Goal: Task Accomplishment & Management: Complete application form

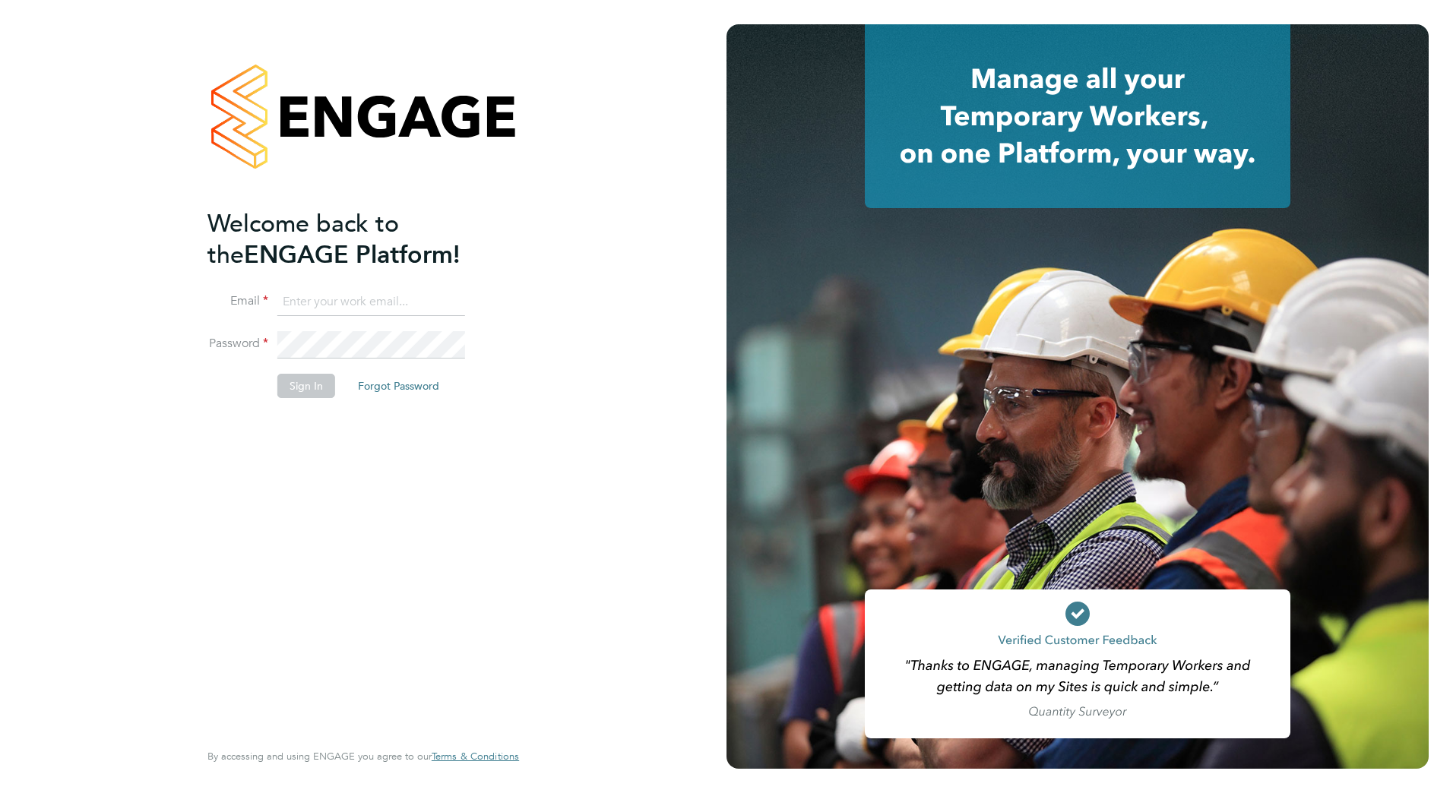
type input "[PERSON_NAME][EMAIL_ADDRESS][PERSON_NAME][DOMAIN_NAME]"
click at [296, 391] on button "Sign In" at bounding box center [306, 386] width 58 height 24
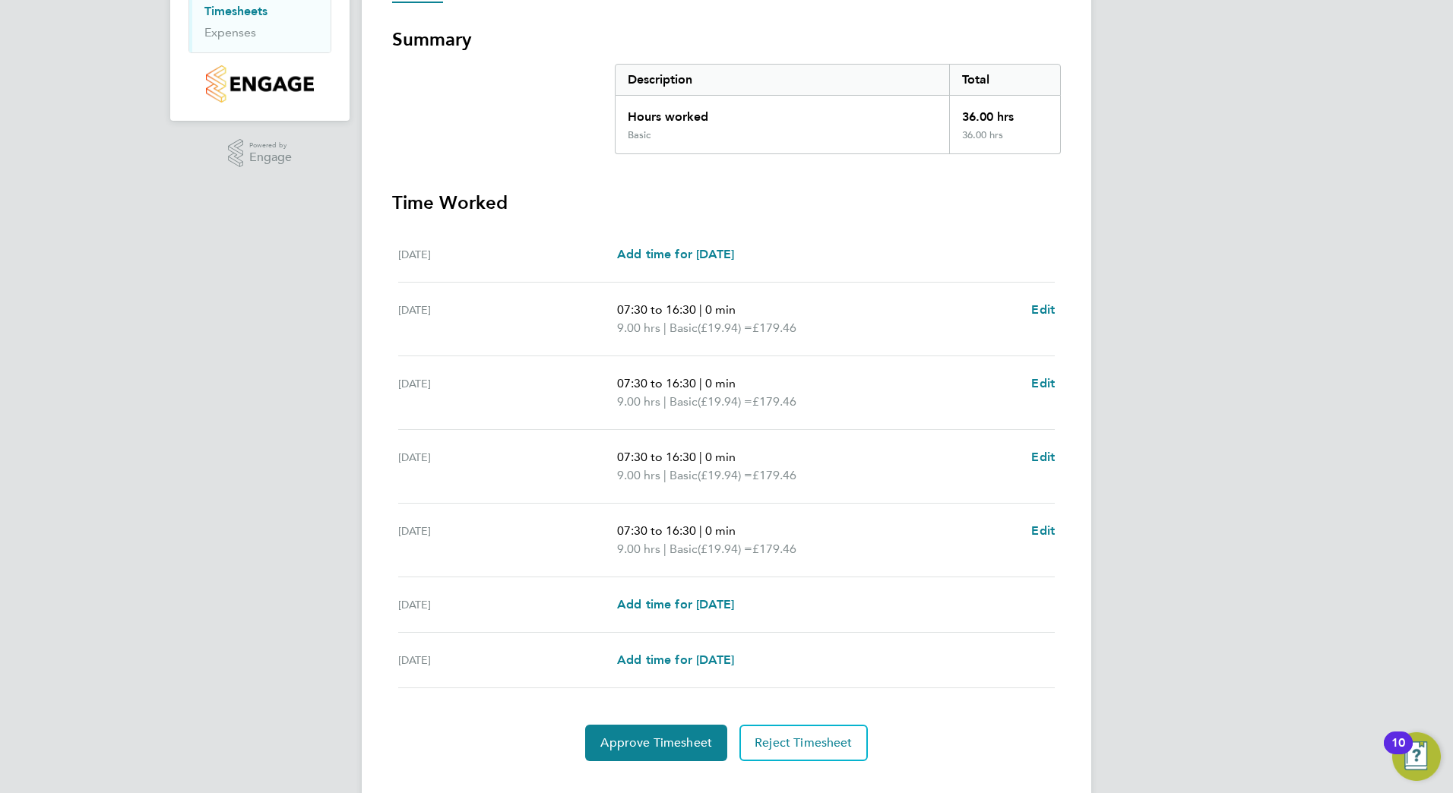
scroll to position [287, 0]
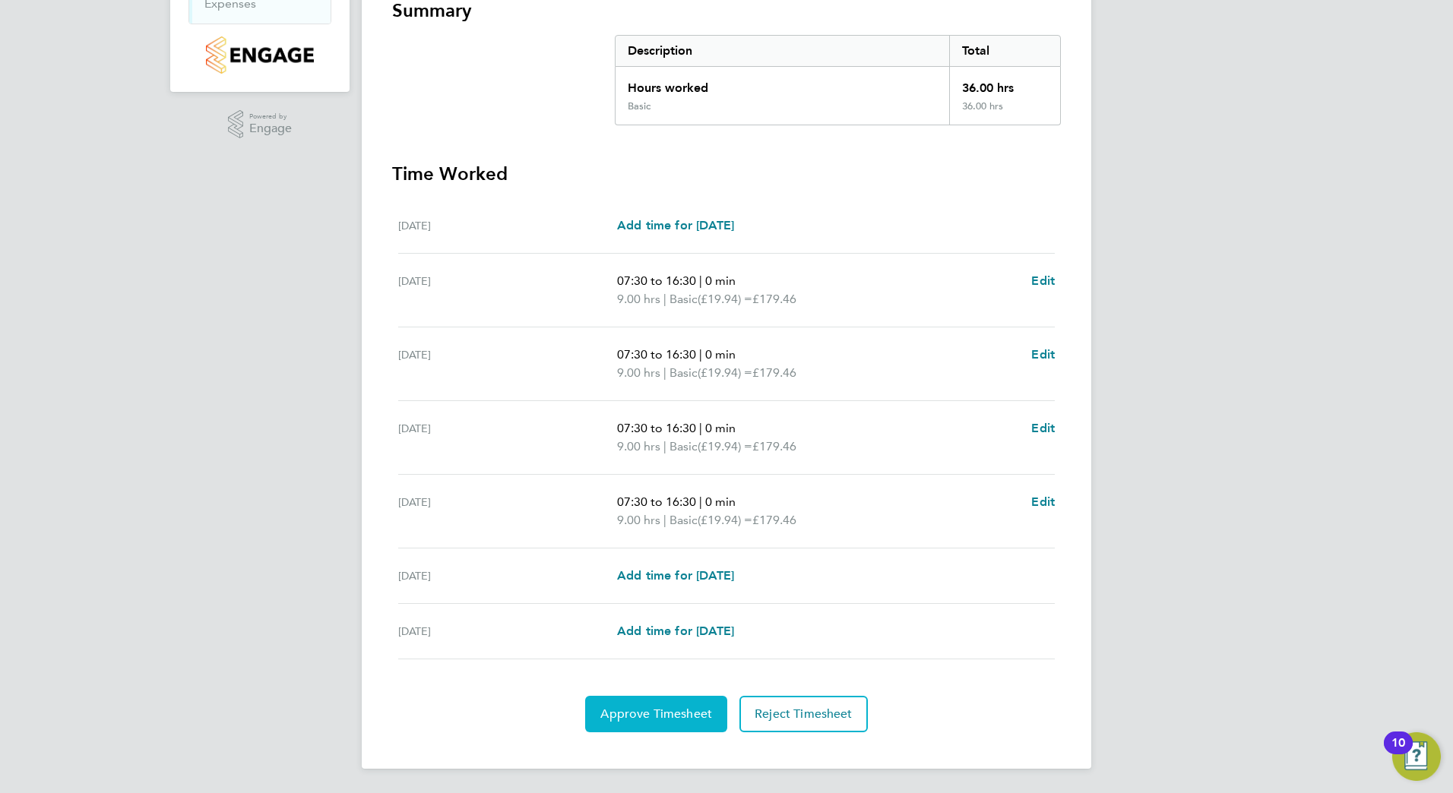
click at [657, 705] on button "Approve Timesheet" at bounding box center [656, 714] width 142 height 36
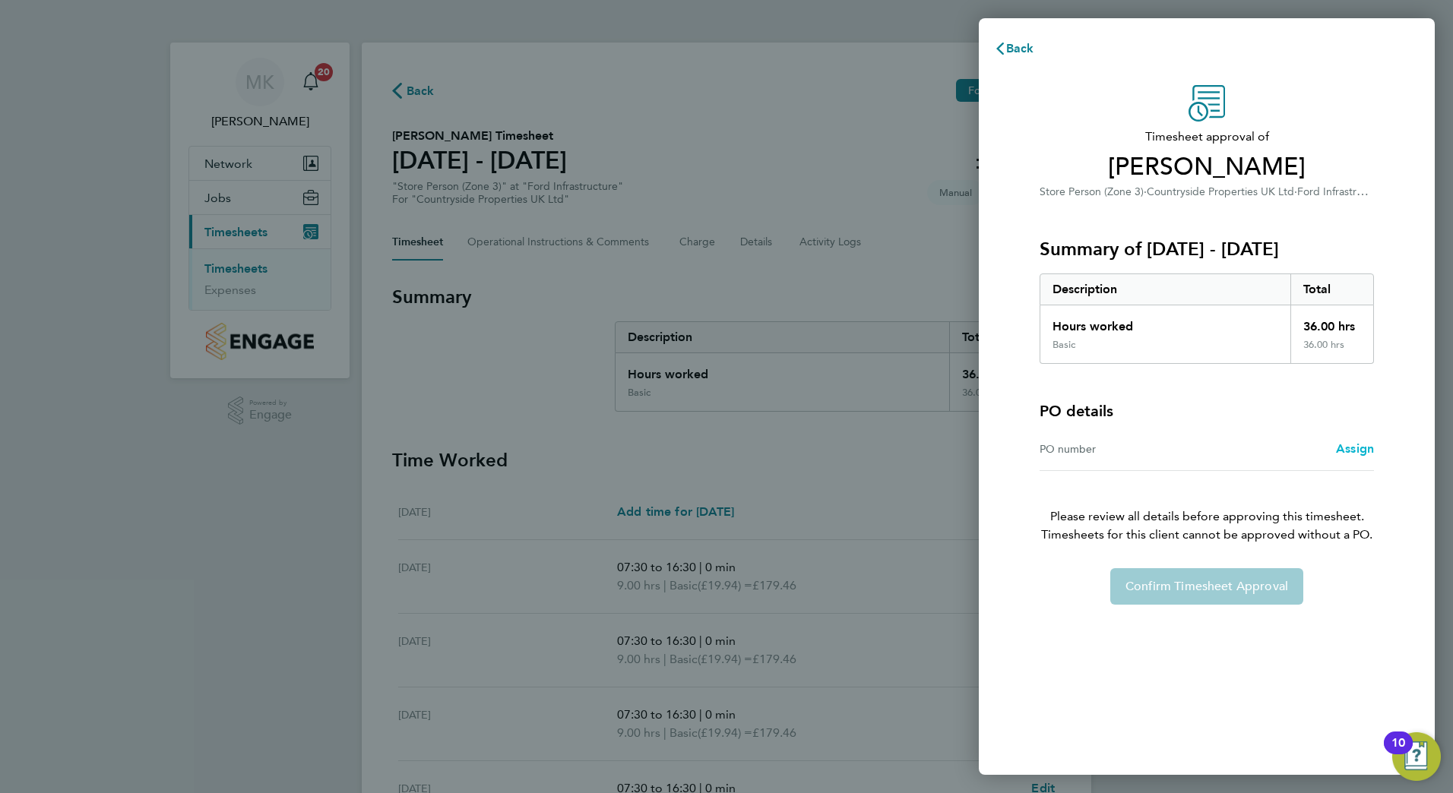
click at [1362, 449] on span "Assign" at bounding box center [1355, 449] width 38 height 14
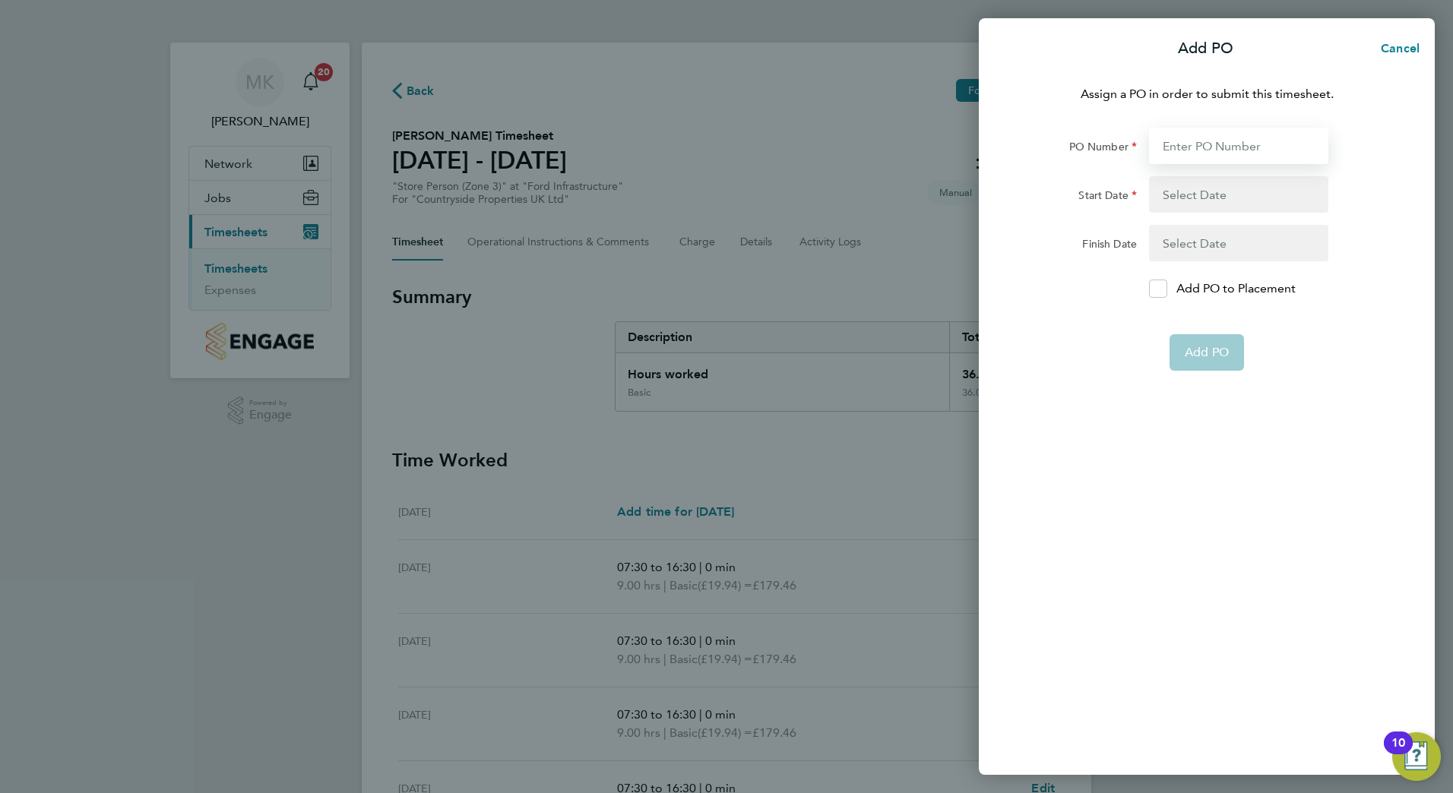
click at [1240, 142] on input "PO Number" at bounding box center [1238, 146] width 179 height 36
type input "M-Ford/00015"
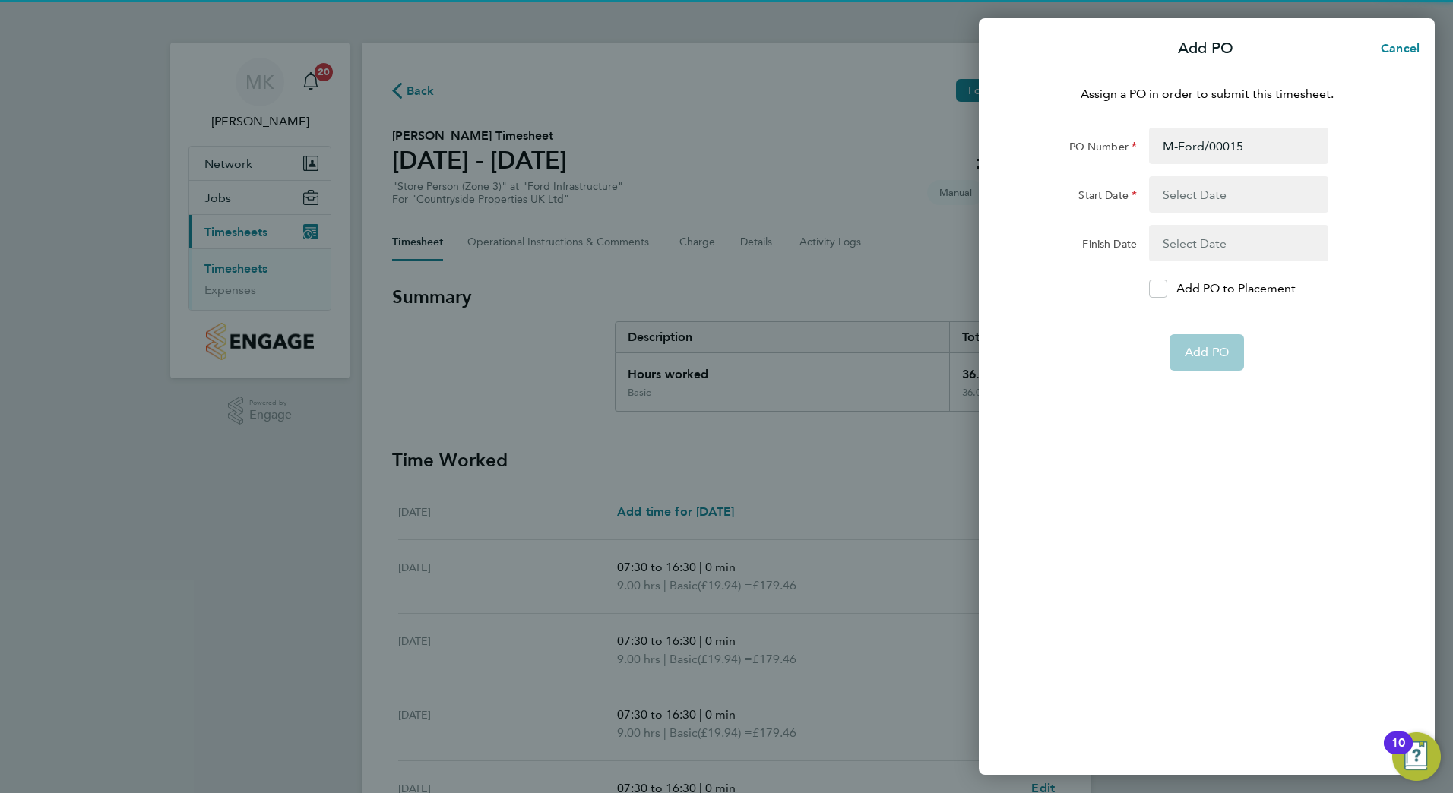
click at [1187, 193] on button "button" at bounding box center [1238, 194] width 179 height 36
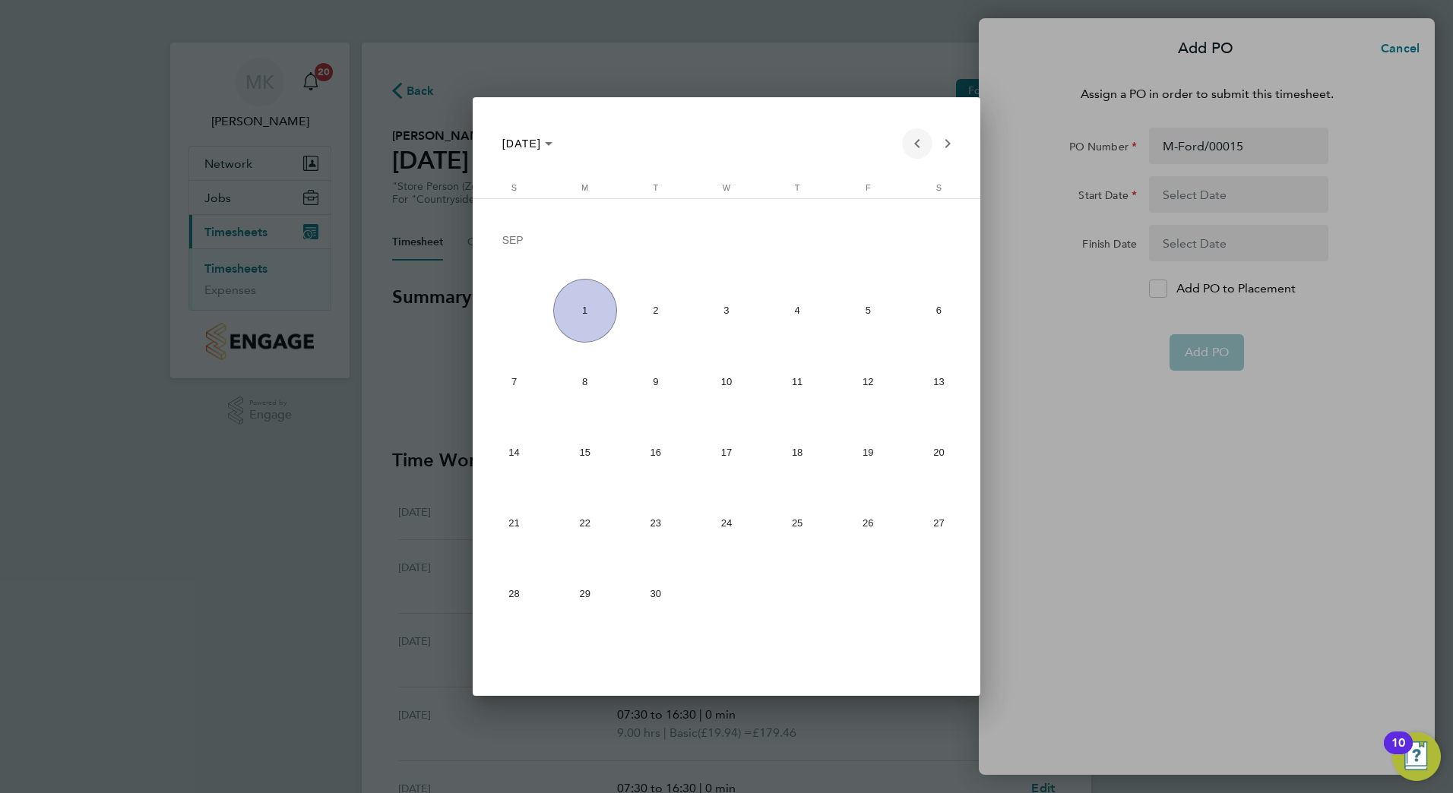
click at [926, 143] on span "Previous month" at bounding box center [917, 143] width 30 height 30
click at [575, 530] on span "25" at bounding box center [585, 527] width 64 height 64
type input "25 Aug 25"
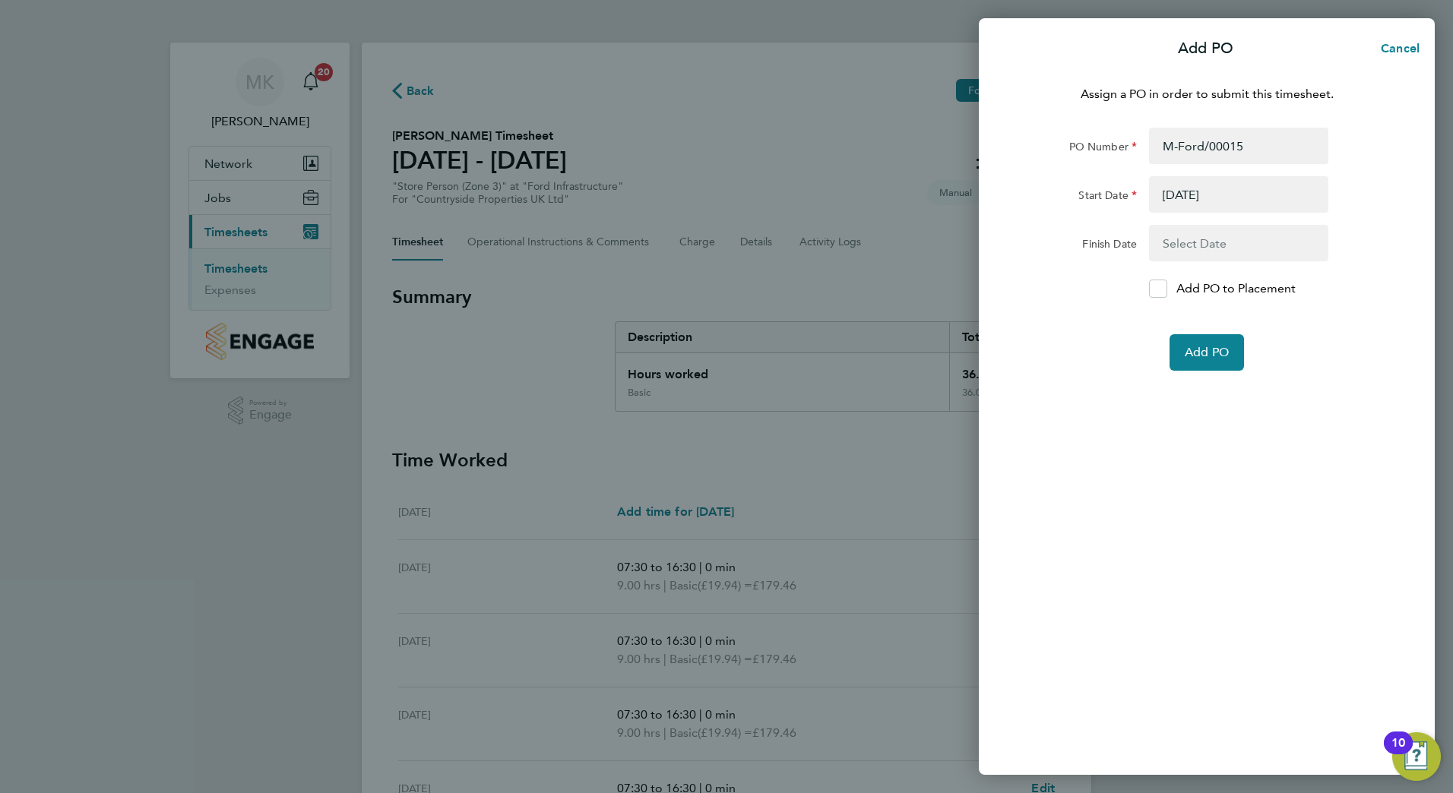
click at [1189, 241] on button "button" at bounding box center [1238, 243] width 179 height 36
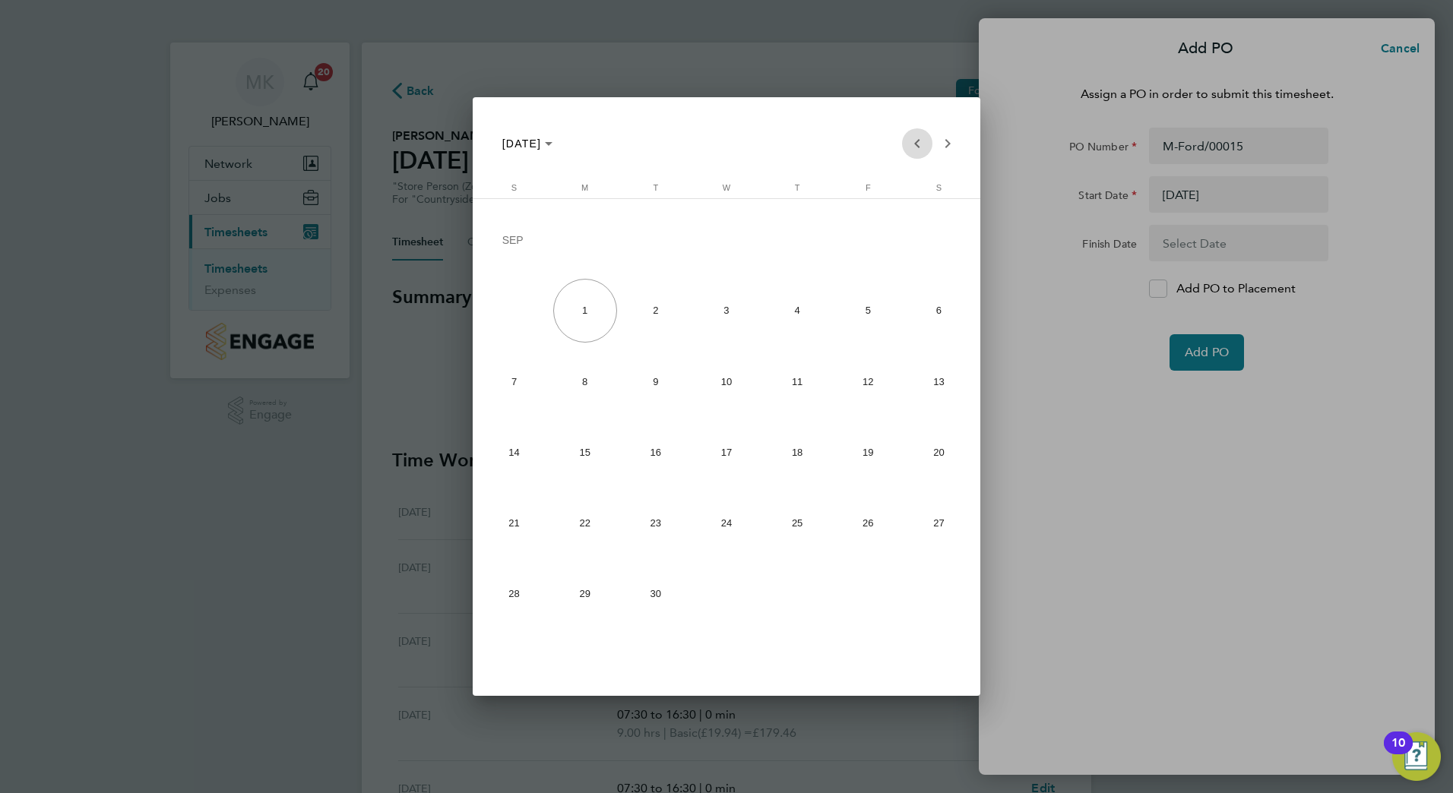
click at [925, 145] on span "Previous month" at bounding box center [917, 143] width 30 height 30
click at [500, 603] on span "31" at bounding box center [515, 598] width 64 height 64
type input "31 Aug 25"
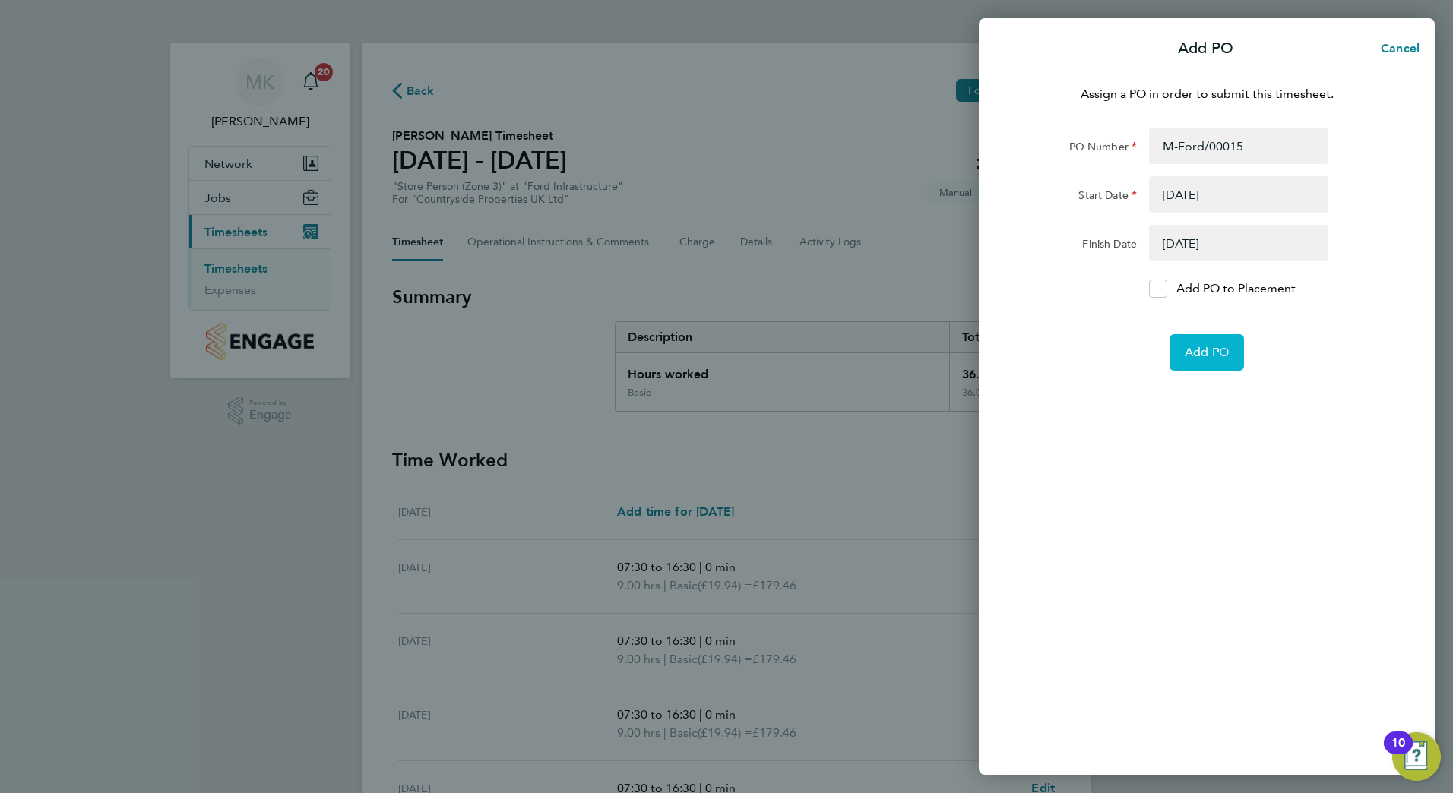
click at [1204, 343] on button "Add PO" at bounding box center [1207, 352] width 74 height 36
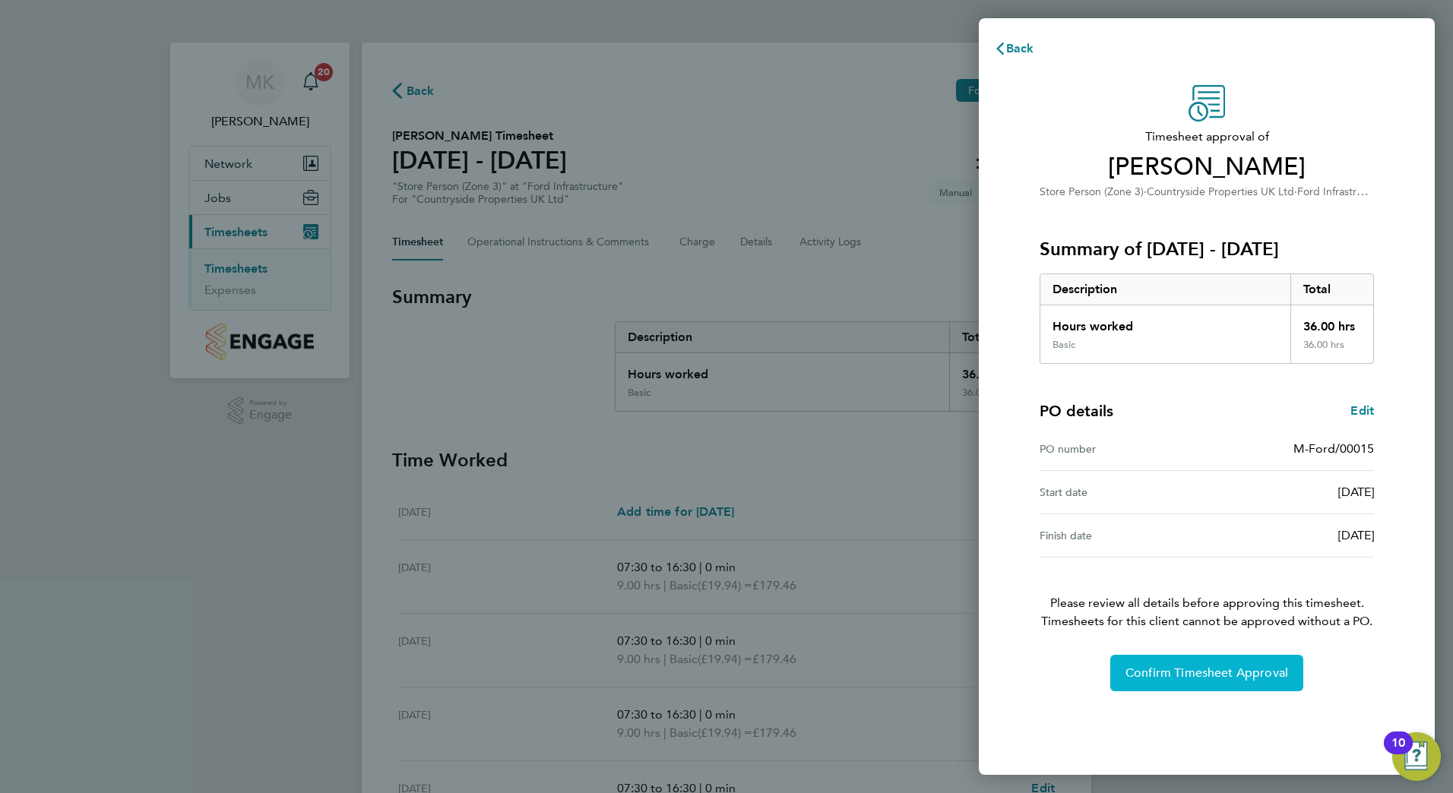
click at [1211, 679] on span "Confirm Timesheet Approval" at bounding box center [1207, 673] width 163 height 15
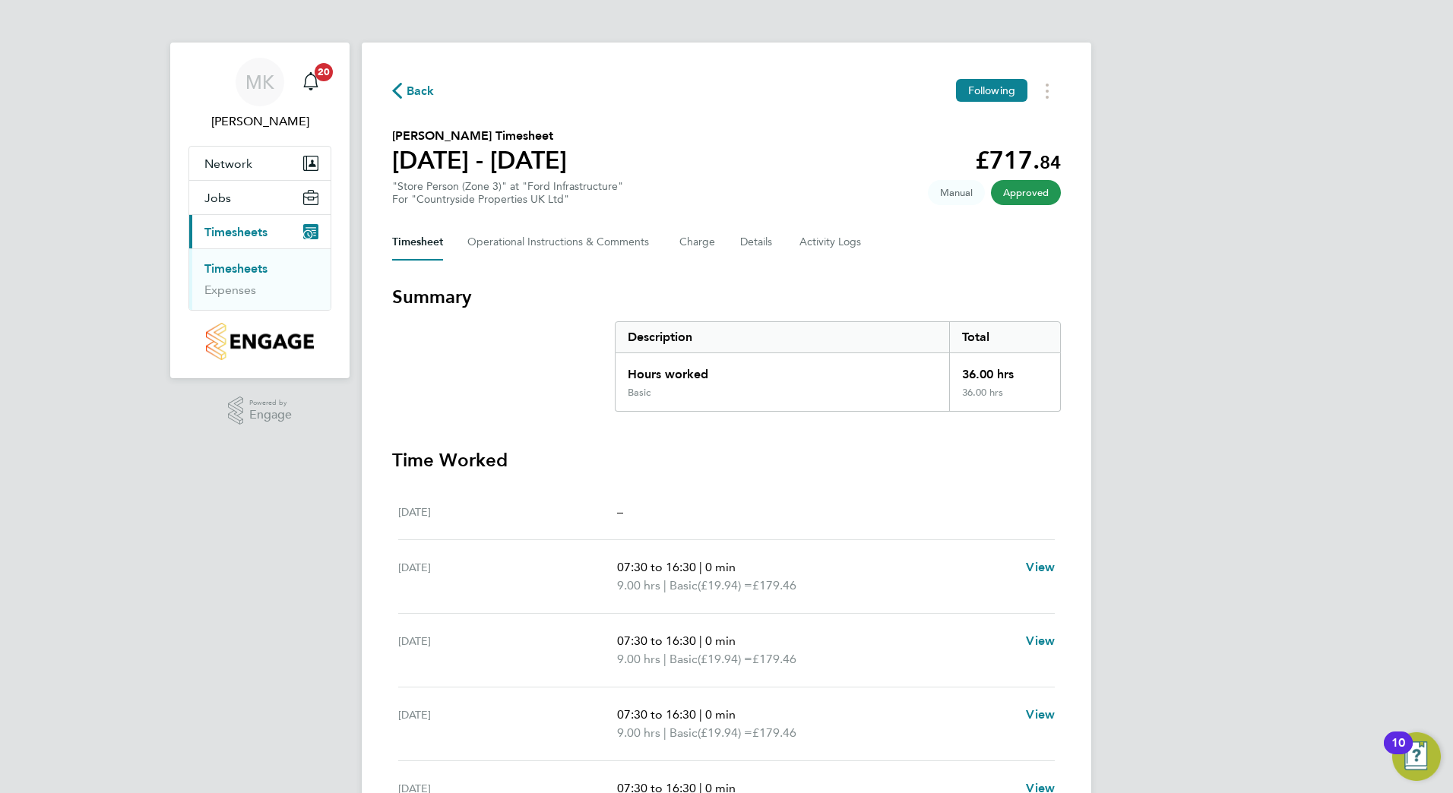
click at [235, 277] on li "Timesheets" at bounding box center [261, 271] width 114 height 21
click at [236, 274] on link "Timesheets" at bounding box center [235, 268] width 63 height 14
